Goal: Navigation & Orientation: Understand site structure

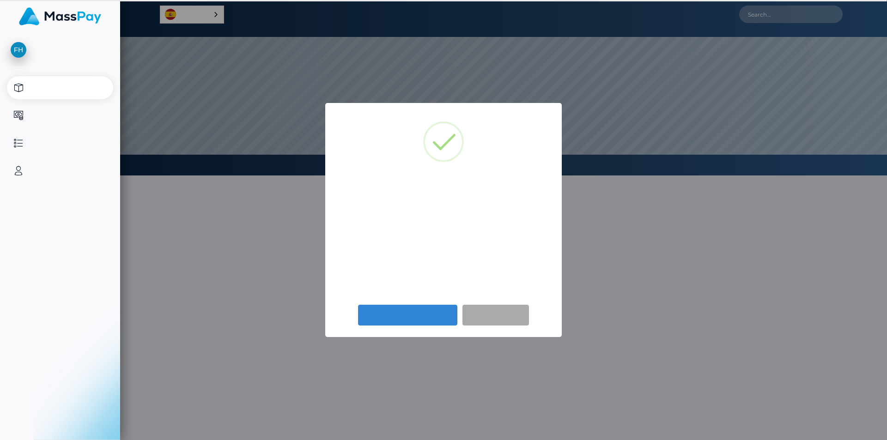
select select
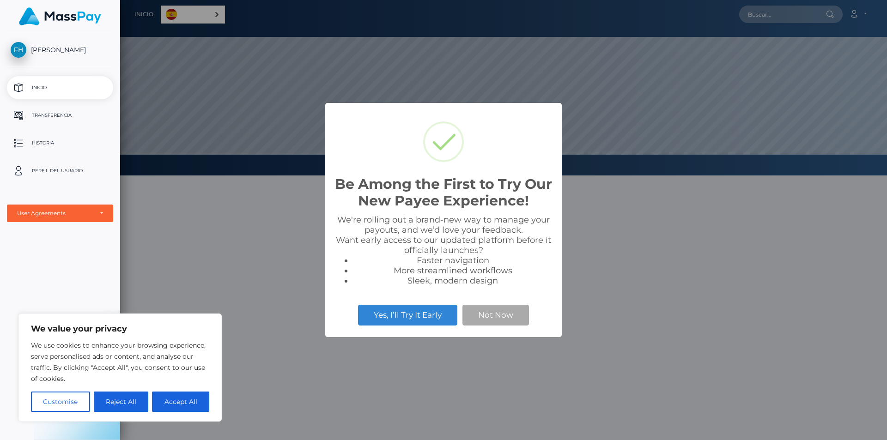
scroll to position [176, 767]
click at [504, 315] on button "Not Now" at bounding box center [496, 315] width 67 height 20
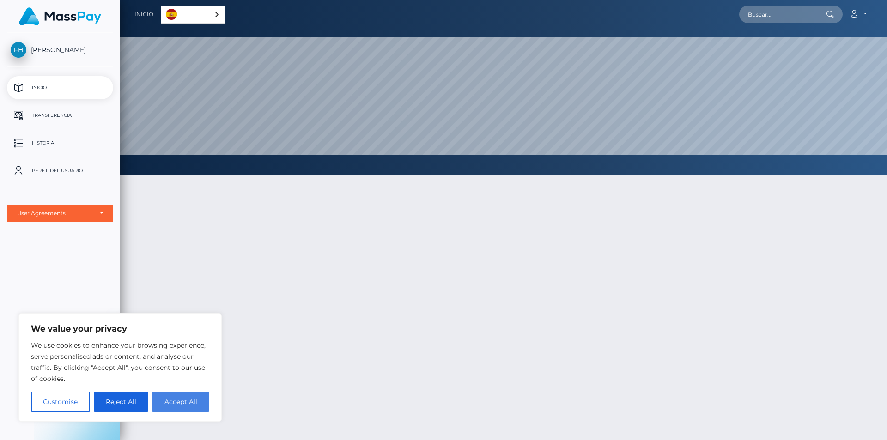
click at [174, 409] on button "Accept All" at bounding box center [180, 402] width 57 height 20
checkbox input "true"
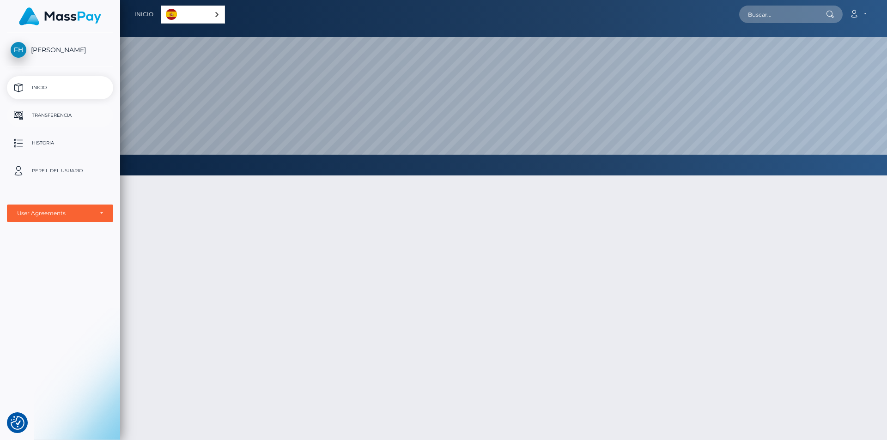
click at [55, 116] on p "Transferencia" at bounding box center [60, 116] width 99 height 14
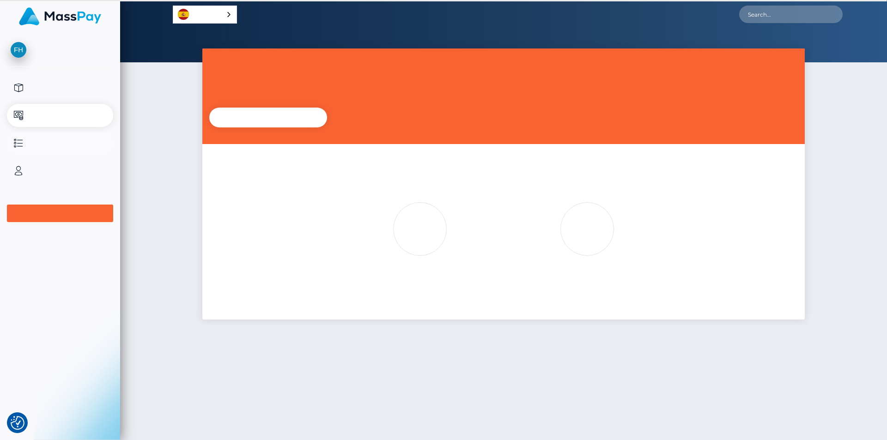
click at [20, 146] on p "History" at bounding box center [60, 143] width 99 height 14
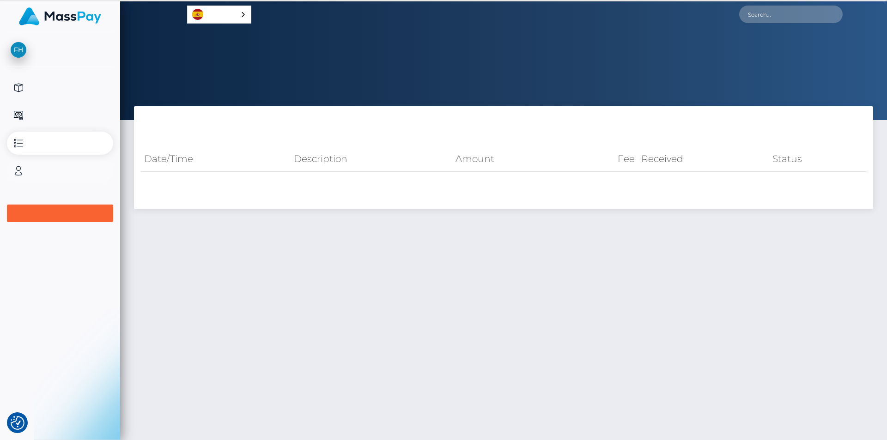
click at [17, 168] on p "User Profile" at bounding box center [60, 171] width 99 height 14
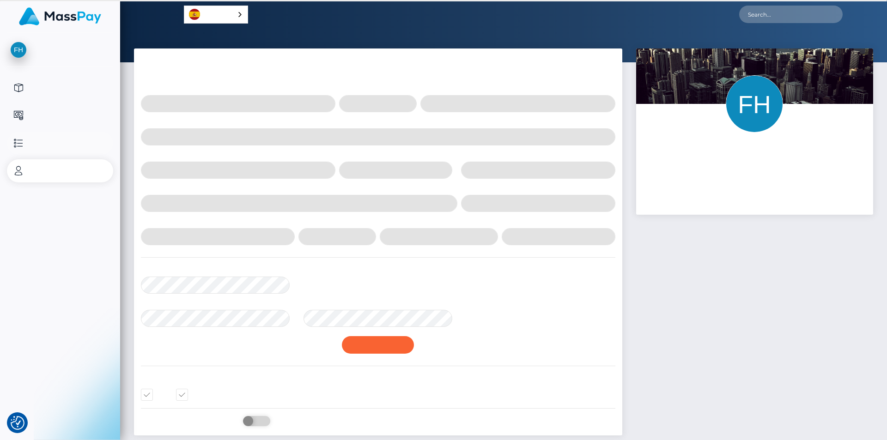
select select
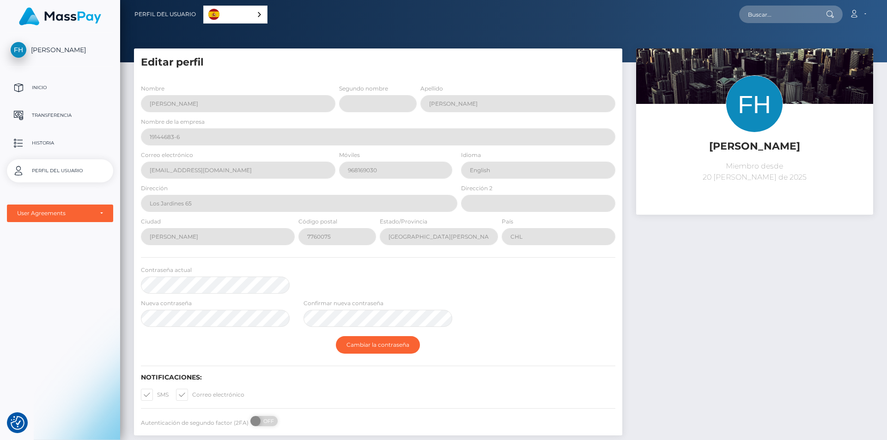
click at [44, 47] on span "[PERSON_NAME]" at bounding box center [60, 50] width 106 height 8
click at [66, 14] on img at bounding box center [60, 16] width 82 height 18
